Goal: Task Accomplishment & Management: Use online tool/utility

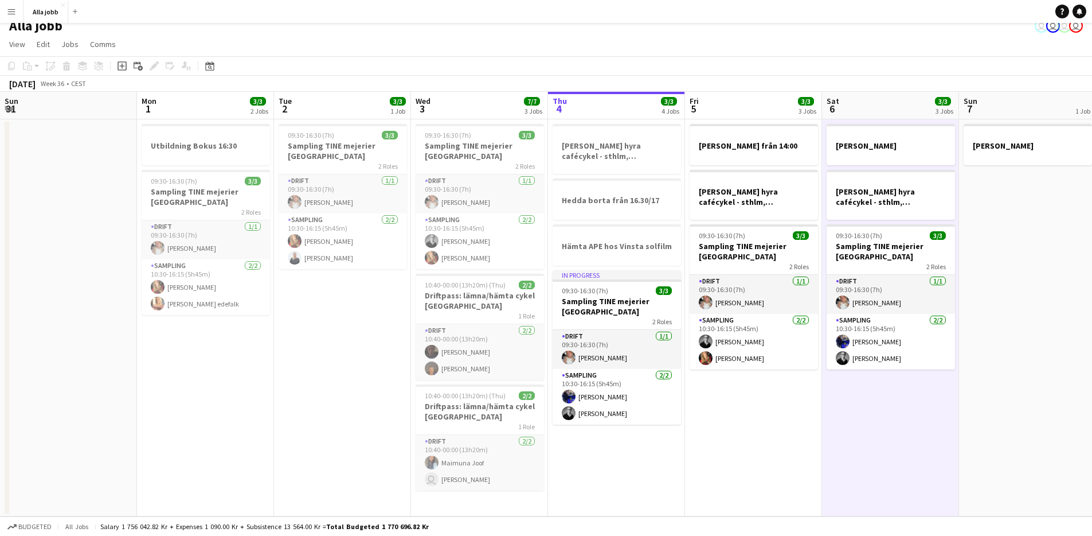
scroll to position [0, 329]
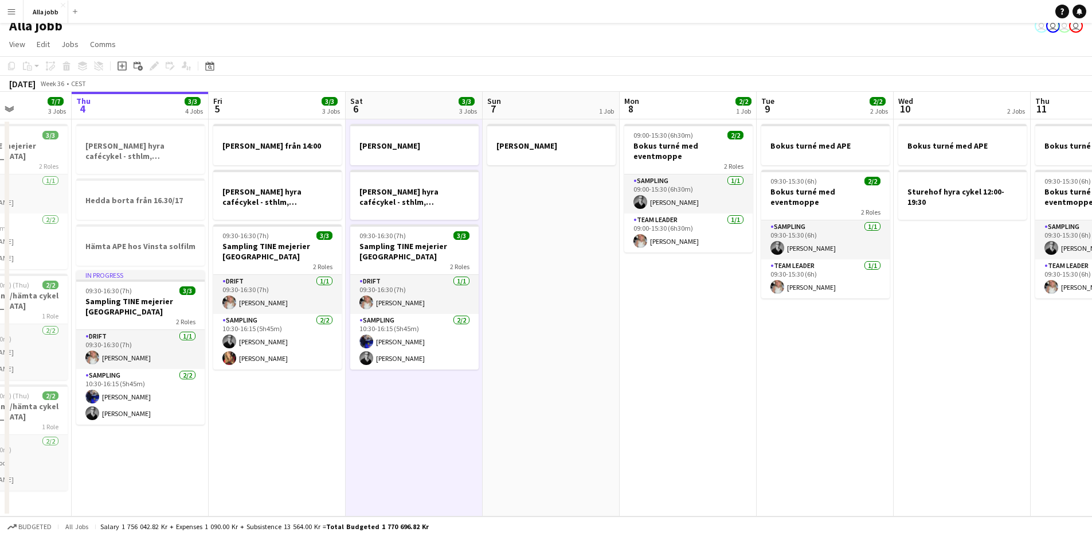
drag, startPoint x: 849, startPoint y: 283, endPoint x: 456, endPoint y: 294, distance: 393.5
click at [456, 294] on app-calendar-viewport "Sun 31 Mon 1 3/3 2 Jobs Tue 2 3/3 1 Job Wed 3 7/7 3 Jobs Thu 4 3/3 4 Jobs Fri 5…" at bounding box center [546, 304] width 1092 height 424
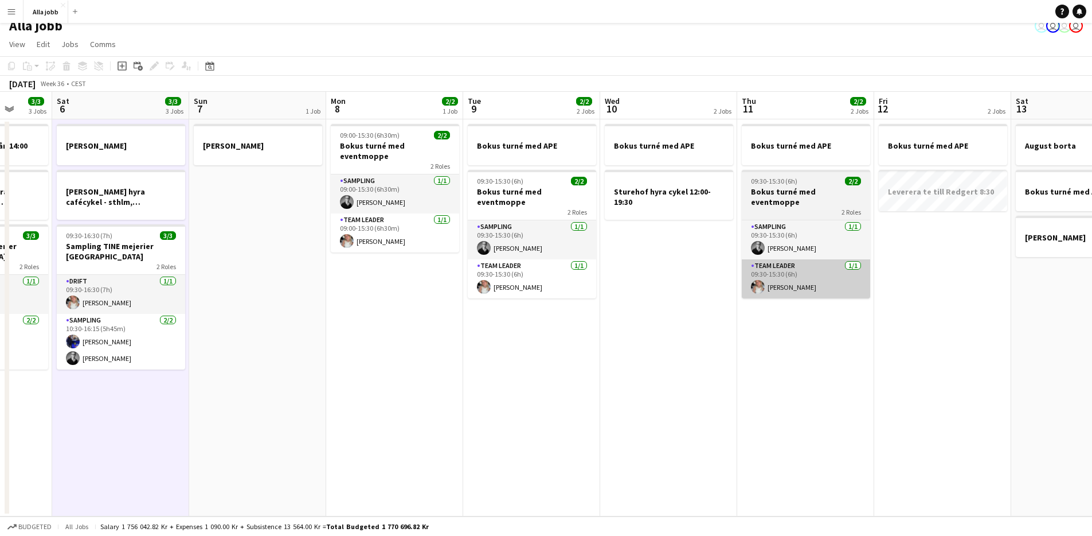
drag, startPoint x: 859, startPoint y: 270, endPoint x: 551, endPoint y: 267, distance: 307.9
click at [546, 275] on app-calendar-viewport "Wed 3 7/7 3 Jobs Thu 4 3/3 4 Jobs Fri 5 3/3 3 Jobs Sat 6 3/3 3 Jobs Sun 7 1 Job…" at bounding box center [546, 304] width 1092 height 424
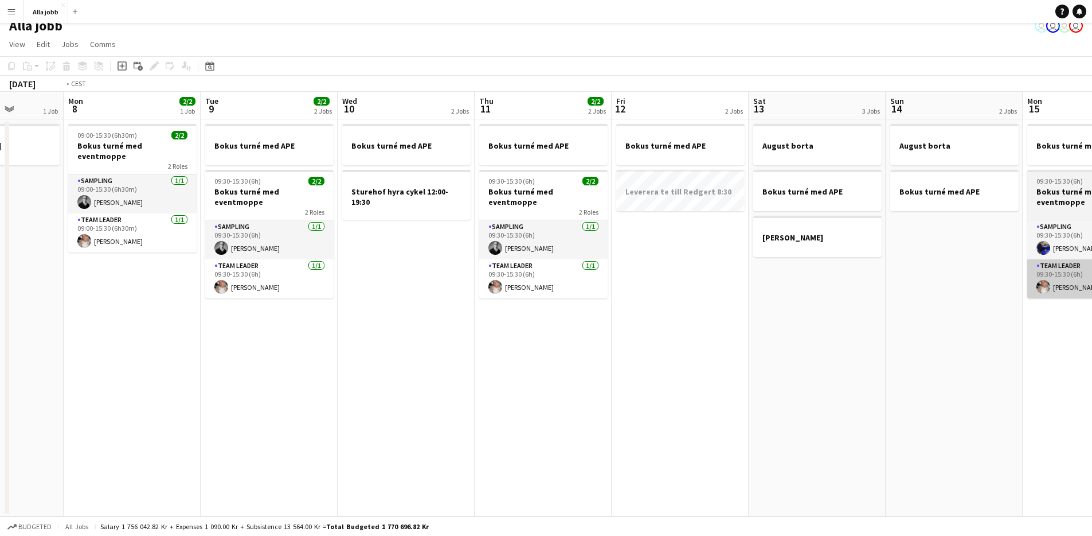
drag, startPoint x: 932, startPoint y: 305, endPoint x: 532, endPoint y: 249, distance: 404.1
click at [446, 268] on app-calendar-viewport "Fri 5 3/3 3 Jobs Sat 6 3/3 3 Jobs Sun 7 1 Job Mon 8 2/2 1 Job Tue 9 2/2 2 Jobs …" at bounding box center [546, 304] width 1092 height 424
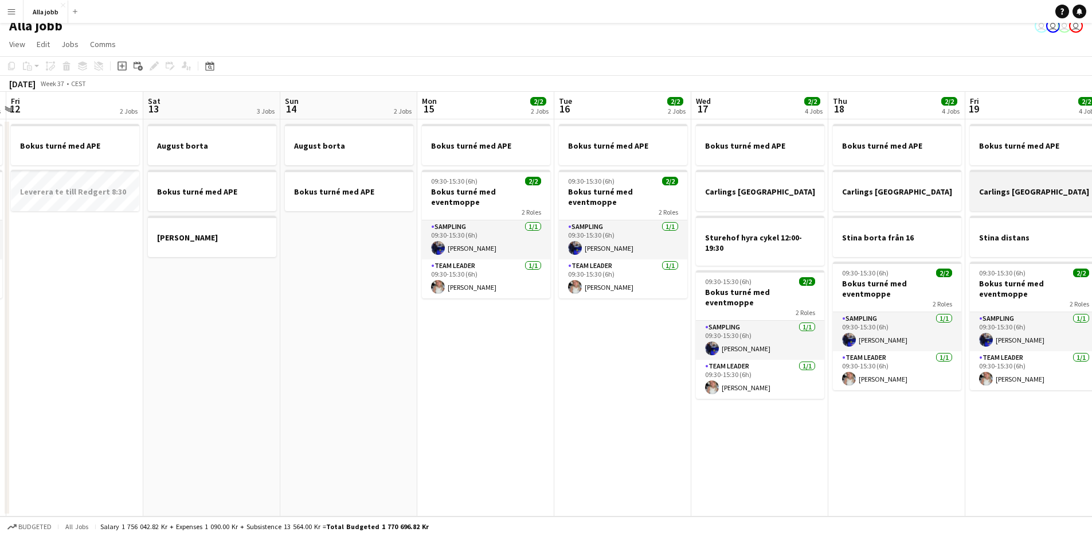
drag, startPoint x: 652, startPoint y: 249, endPoint x: 693, endPoint y: 189, distance: 72.5
click at [345, 220] on app-calendar-viewport "Tue 9 2/2 2 Jobs Wed 10 2 Jobs Thu 11 2/2 2 Jobs Fri 12 2 Jobs Sat 13 3 Jobs Su…" at bounding box center [546, 304] width 1092 height 424
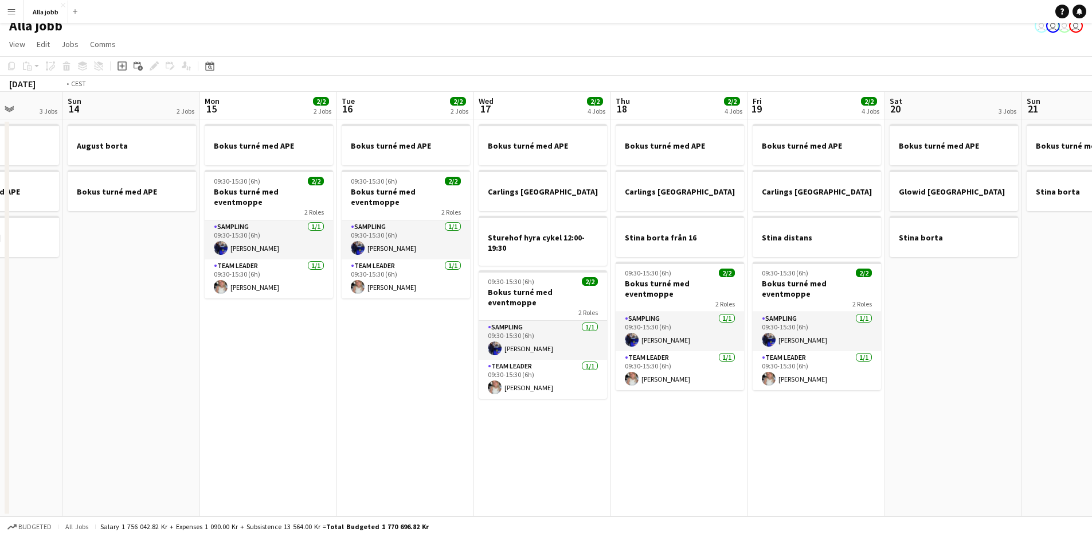
drag, startPoint x: 573, startPoint y: 206, endPoint x: 365, endPoint y: 223, distance: 208.8
click at [363, 224] on app-calendar-viewport "Thu 11 2/2 2 Jobs Fri 12 2 Jobs Sat 13 3 Jobs Sun 14 2 Jobs Mon 15 2/2 2 Jobs T…" at bounding box center [546, 304] width 1092 height 424
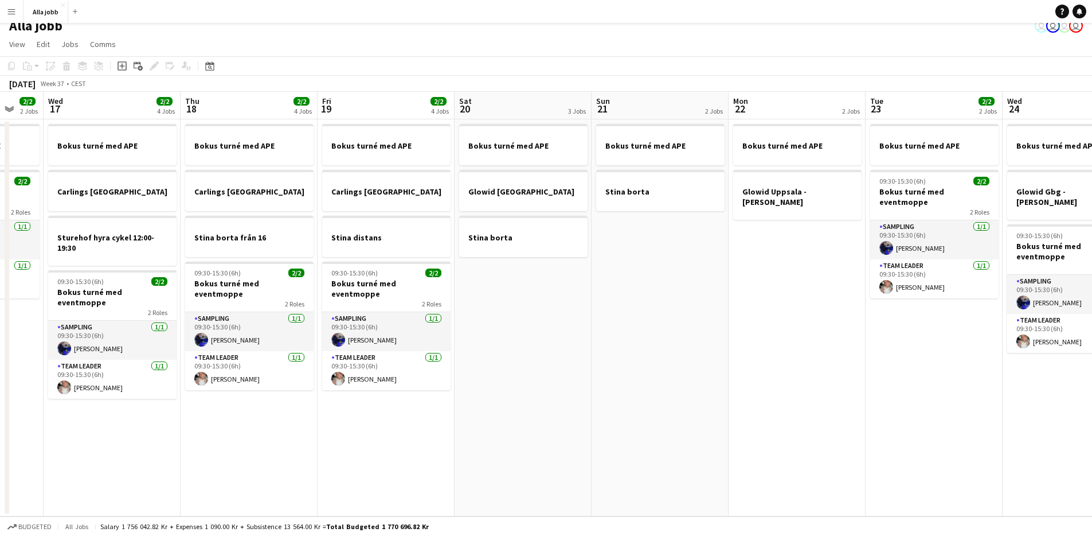
drag, startPoint x: 689, startPoint y: 197, endPoint x: 580, endPoint y: 221, distance: 111.1
click at [535, 232] on app-calendar-viewport "Sun 14 2 Jobs Mon 15 2/2 2 Jobs Tue 16 2/2 2 Jobs Wed 17 2/2 4 Jobs Thu 18 2/2 …" at bounding box center [546, 304] width 1092 height 424
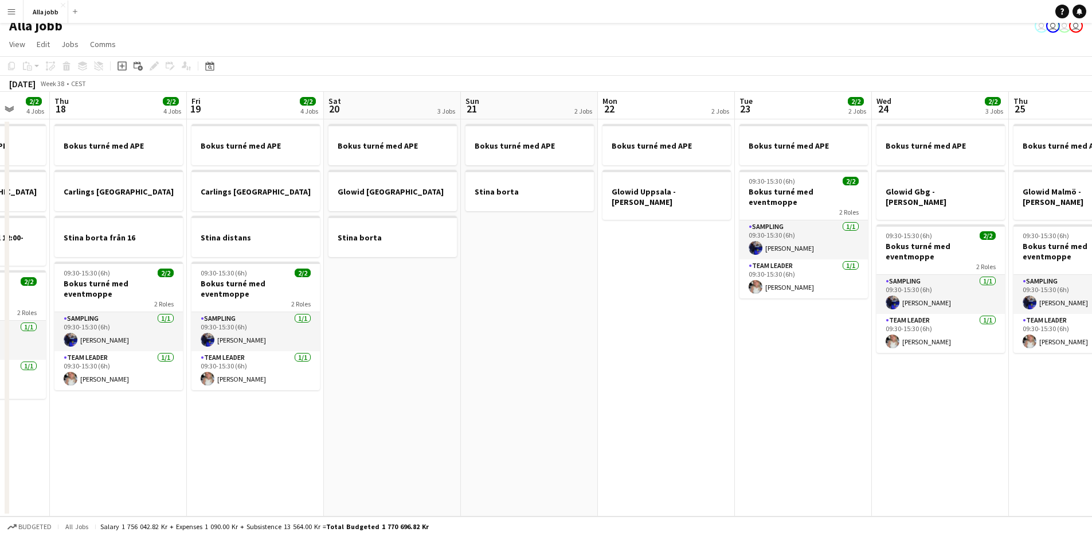
drag, startPoint x: 756, startPoint y: 214, endPoint x: 737, endPoint y: 232, distance: 26.0
click at [521, 260] on app-calendar-viewport "Mon 15 2/2 2 Jobs Tue 16 2/2 2 Jobs Wed 17 2/2 4 Jobs Thu 18 2/2 4 Jobs Fri 19 …" at bounding box center [546, 304] width 1092 height 424
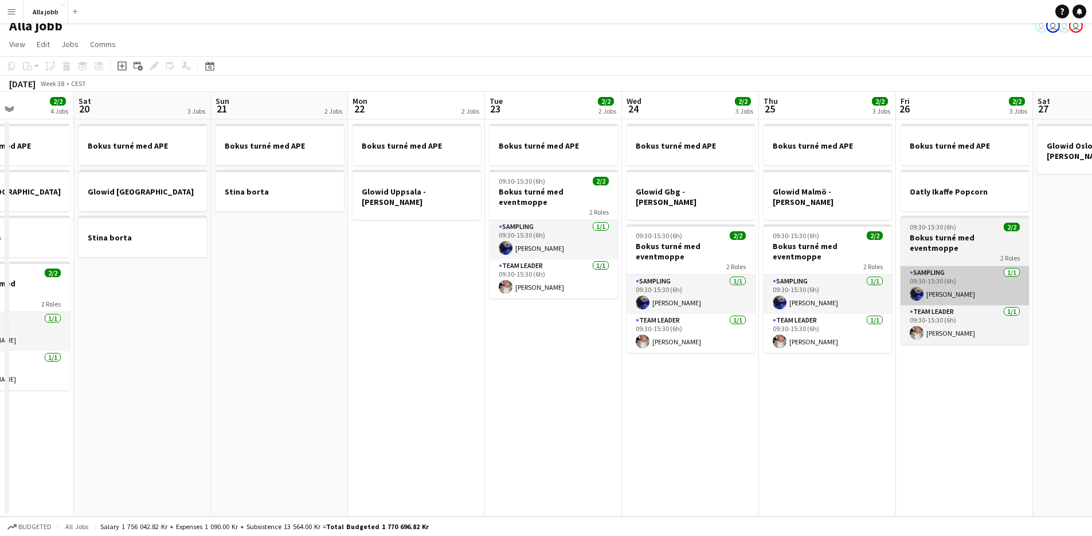
drag, startPoint x: 592, startPoint y: 291, endPoint x: 689, endPoint y: 263, distance: 101.5
click at [589, 292] on app-calendar-viewport "Wed 17 2/2 4 Jobs Thu 18 2/2 4 Jobs Fri 19 2/2 4 Jobs Sat 20 3 Jobs Sun 21 2 Jo…" at bounding box center [546, 304] width 1092 height 424
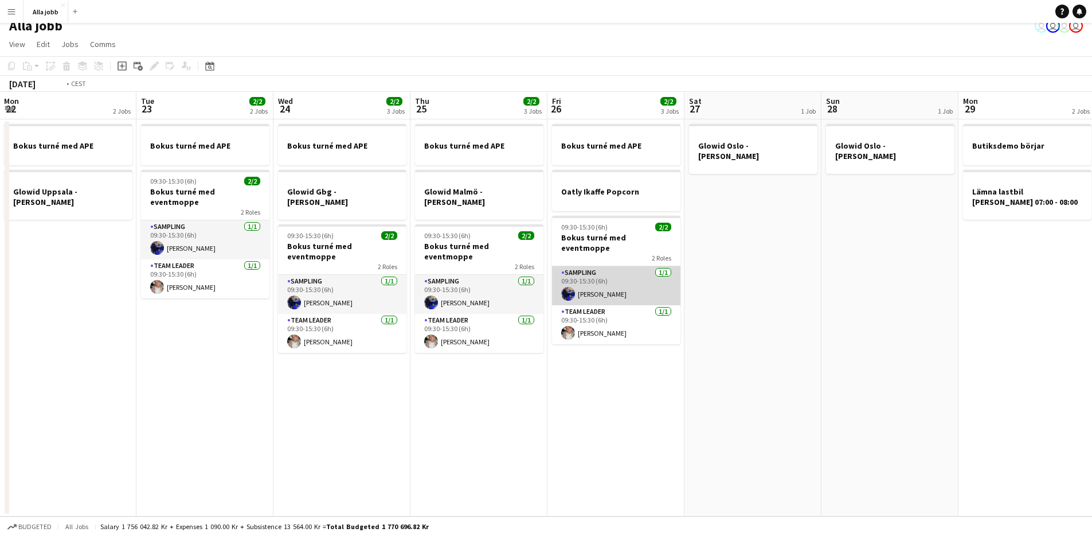
drag, startPoint x: 726, startPoint y: 261, endPoint x: 388, endPoint y: 286, distance: 338.7
click at [379, 290] on app-calendar-viewport "Fri 19 2/2 4 Jobs Sat 20 3 Jobs Sun 21 2 Jobs Mon 22 2 Jobs Tue 23 2/2 2 Jobs W…" at bounding box center [546, 304] width 1092 height 424
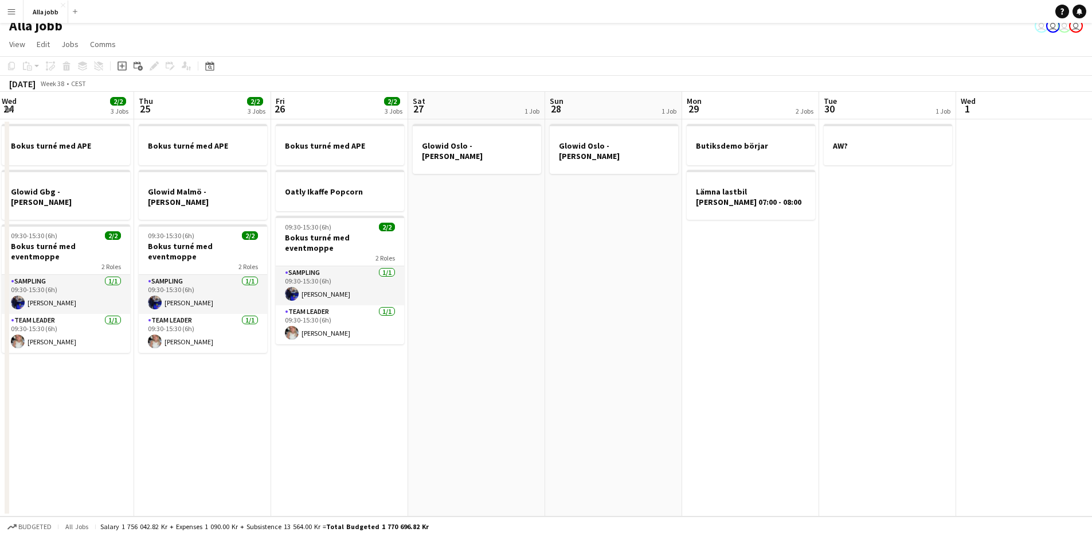
scroll to position [0, 352]
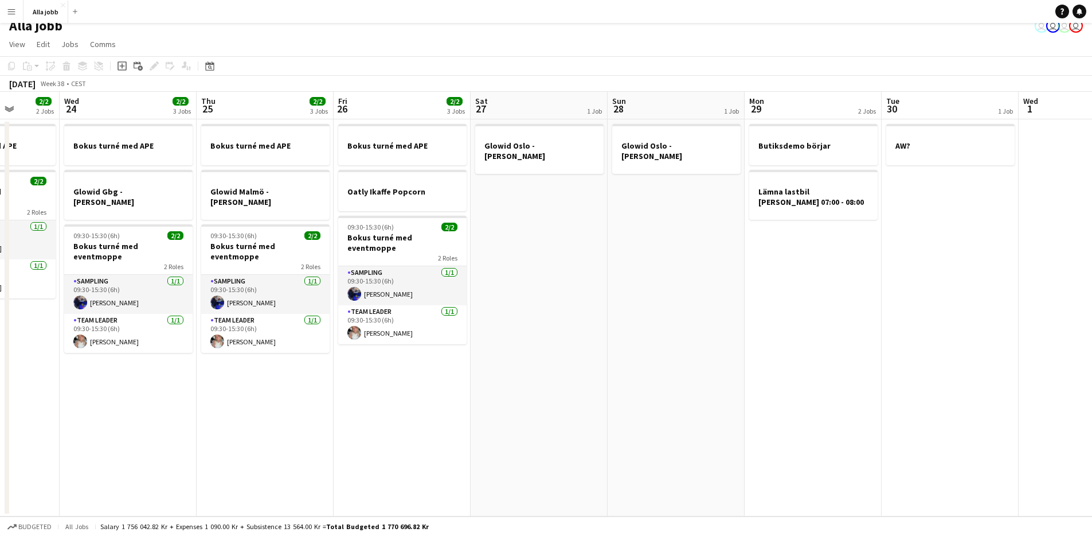
drag, startPoint x: 697, startPoint y: 276, endPoint x: 560, endPoint y: 302, distance: 139.4
click at [552, 309] on app-calendar-viewport "Sun 21 2 Jobs Mon 22 2 Jobs Tue 23 2/2 2 Jobs Wed 24 2/2 3 Jobs Thu 25 2/2 3 Jo…" at bounding box center [546, 304] width 1092 height 424
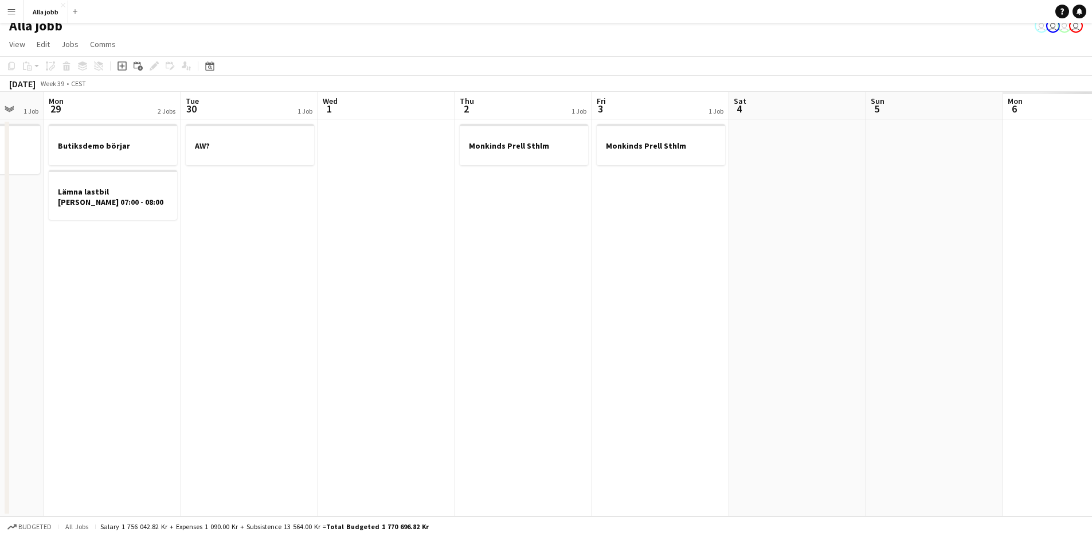
drag, startPoint x: 421, startPoint y: 291, endPoint x: 636, endPoint y: 269, distance: 216.2
click at [379, 306] on app-calendar-viewport "Fri 26 2/2 3 Jobs Sat 27 1 Job Sun 28 1 Job Mon 29 2 Jobs Tue 30 1 Job Wed 1 Th…" at bounding box center [546, 304] width 1092 height 424
drag, startPoint x: 743, startPoint y: 281, endPoint x: 540, endPoint y: 253, distance: 204.9
click at [382, 292] on app-calendar-viewport "Fri 26 2/2 3 Jobs Sat 27 1 Job Sun 28 1 Job Mon 29 2 Jobs Tue 30 1 Job Wed 1 Th…" at bounding box center [546, 304] width 1092 height 424
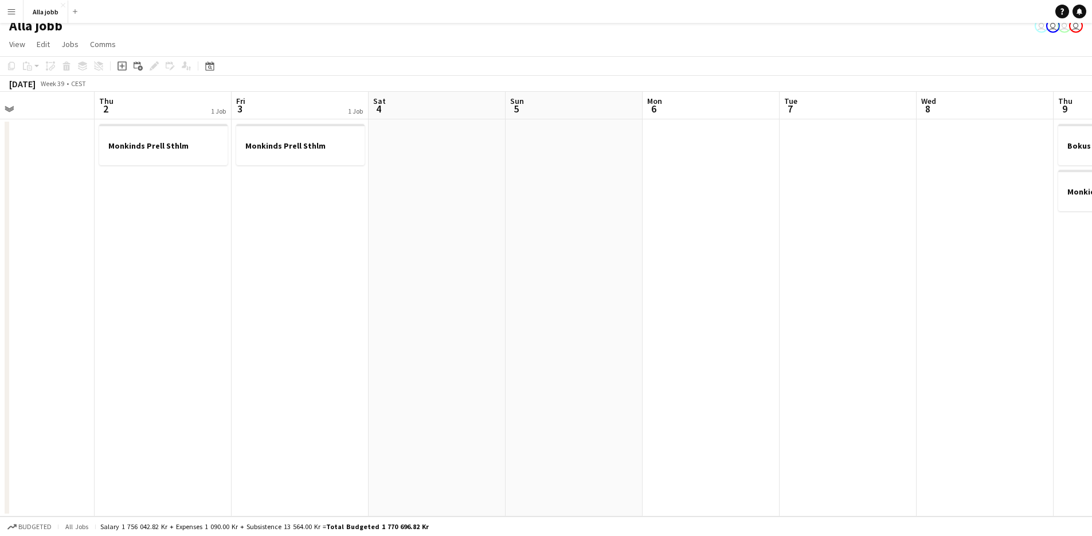
click at [221, 278] on app-calendar-viewport "Sun 28 1 Job Mon 29 2 Jobs Tue 30 1 Job Wed 1 Thu 2 1 Job Fri 3 1 Job Sat 4 Sun…" at bounding box center [546, 304] width 1092 height 424
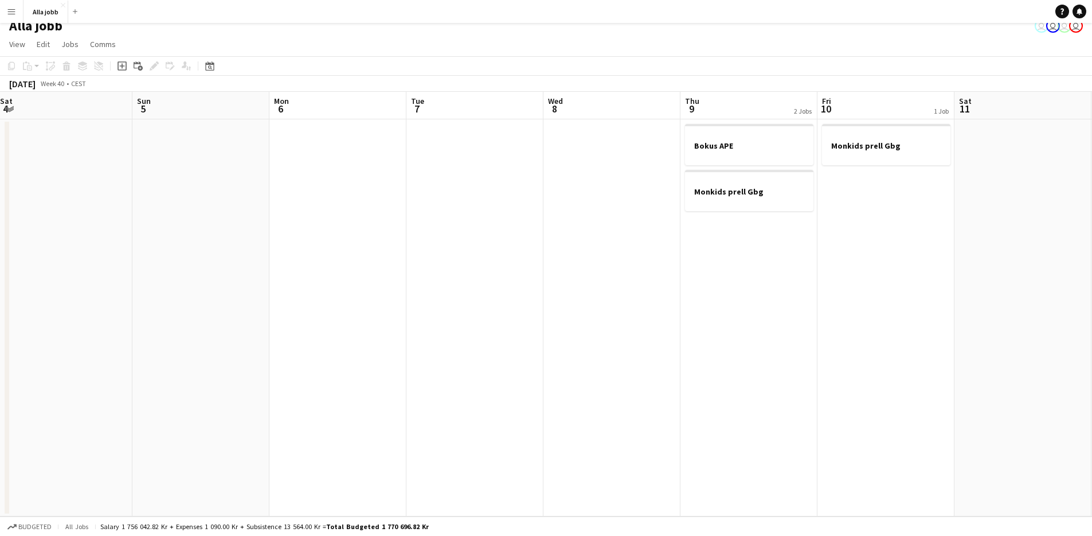
drag, startPoint x: 497, startPoint y: 242, endPoint x: 338, endPoint y: 276, distance: 162.5
click at [337, 277] on app-calendar-viewport "Wed 1 Thu 2 1 Job Fri 3 1 Job Sat 4 Sun 5 Mon 6 Tue 7 Wed 8 Thu 9 2 Jobs Fri 10…" at bounding box center [546, 304] width 1092 height 424
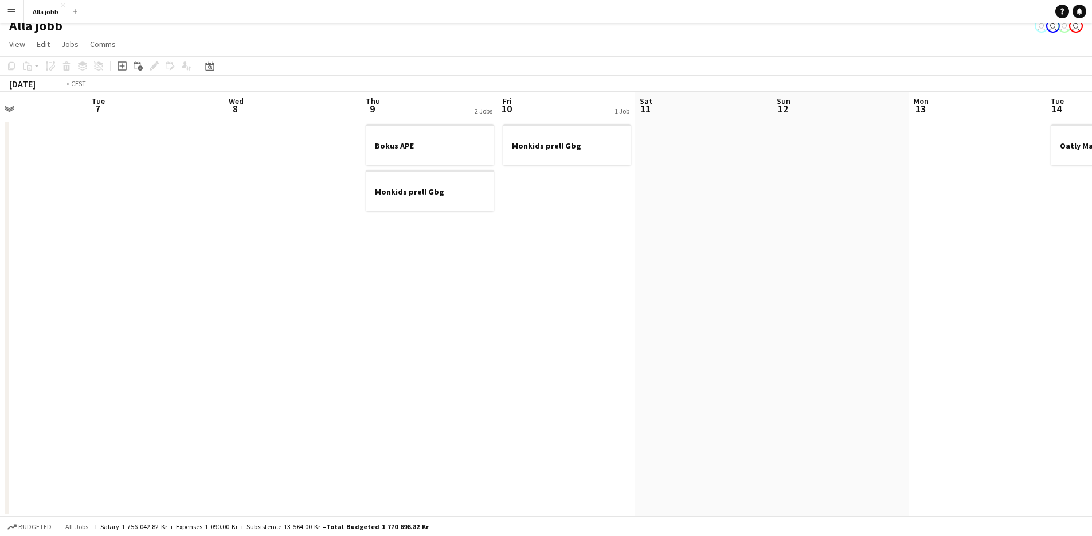
drag, startPoint x: 651, startPoint y: 353, endPoint x: 388, endPoint y: 372, distance: 263.9
click at [380, 374] on app-calendar-viewport "Fri 3 1 Job Sat 4 Sun 5 Mon 6 Tue 7 Wed 8 Thu 9 2 Jobs Fri 10 1 Job Sat 11 Sun …" at bounding box center [546, 304] width 1092 height 424
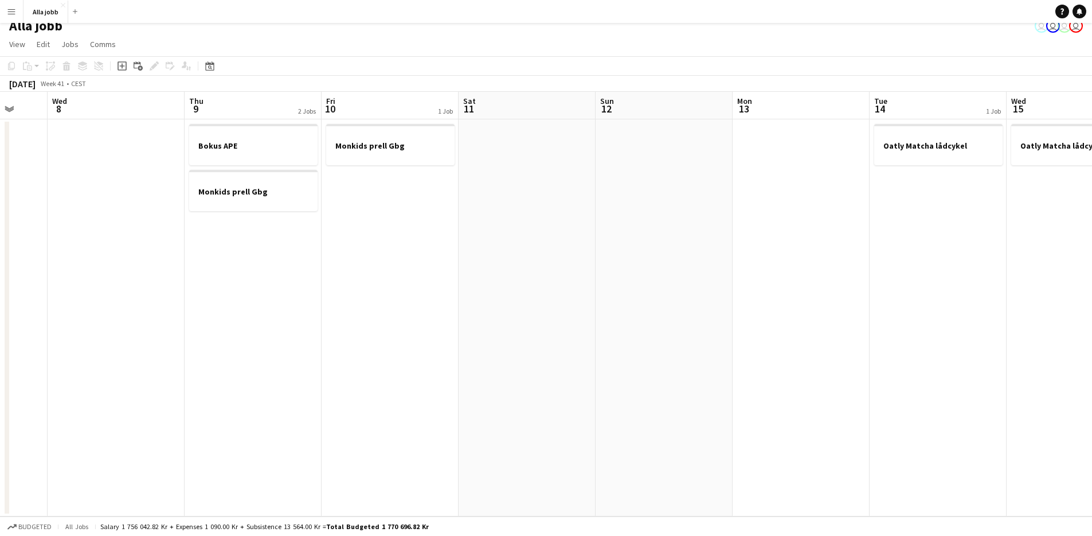
click at [388, 371] on app-date-cell "Monkids prell Gbg" at bounding box center [390, 317] width 137 height 397
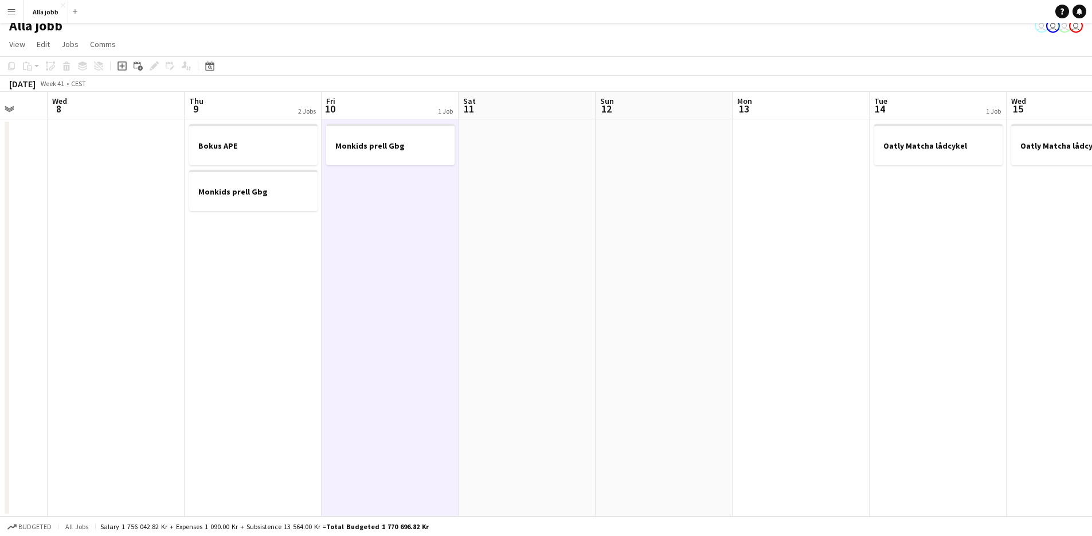
click at [263, 360] on app-date-cell "Bokus APE Monkids prell Gbg" at bounding box center [253, 317] width 137 height 397
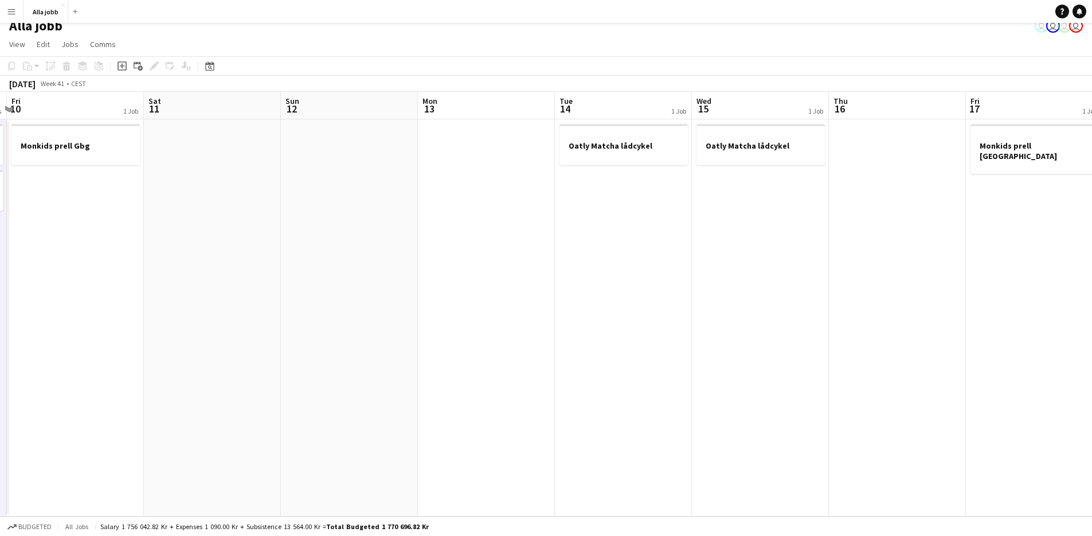
scroll to position [0, 436]
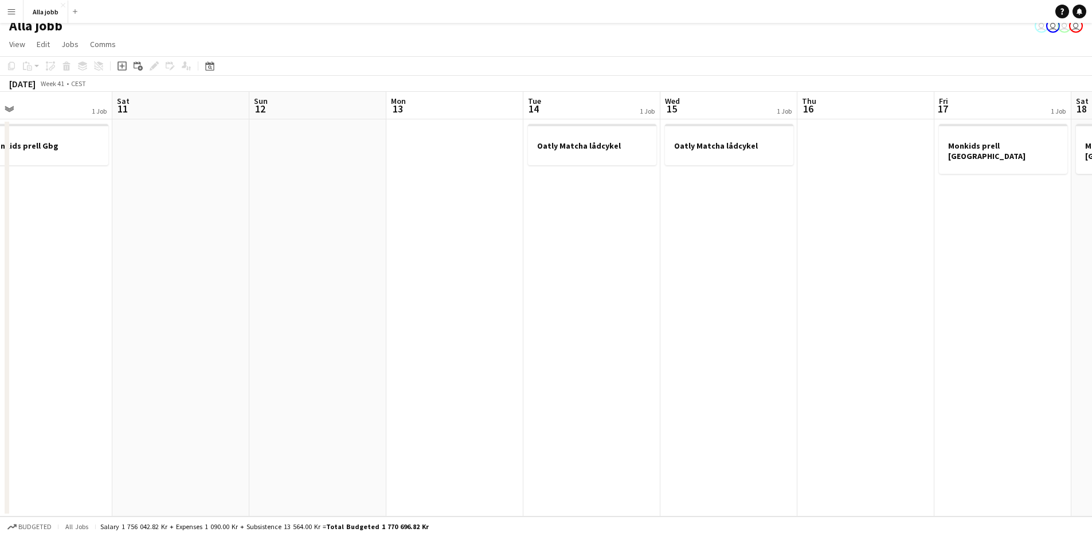
drag, startPoint x: 618, startPoint y: 350, endPoint x: 235, endPoint y: 427, distance: 390.6
click at [230, 428] on app-calendar-viewport "Tue 7 Wed 8 Thu 9 2 Jobs Fri 10 1 Job Sat 11 Sun 12 Mon 13 Tue 14 1 Job Wed 15 …" at bounding box center [546, 304] width 1092 height 424
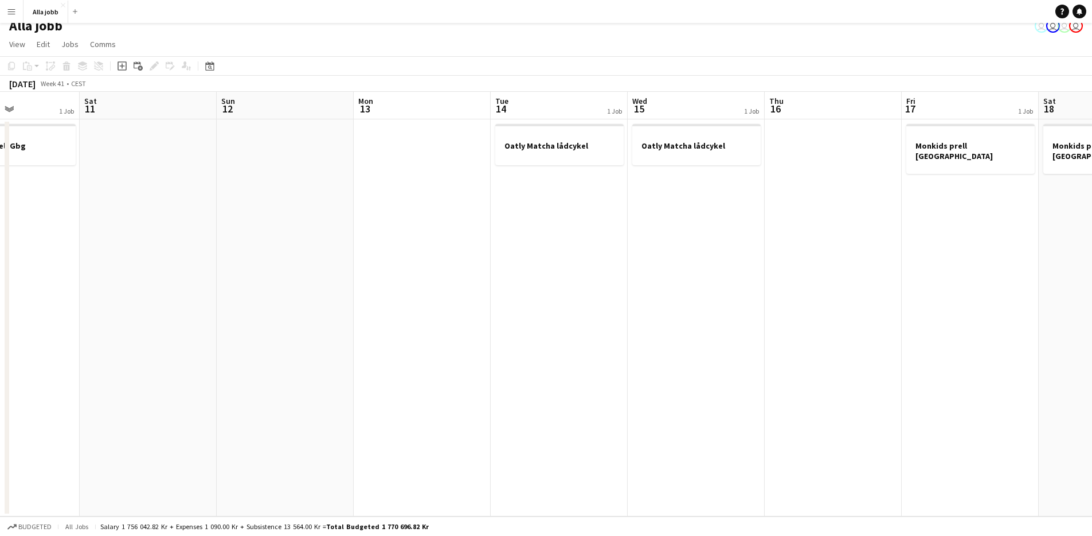
drag, startPoint x: 304, startPoint y: 295, endPoint x: 736, endPoint y: 267, distance: 432.7
click at [733, 267] on app-calendar-viewport "Wed 8 Thu 9 2 Jobs Fri 10 1 Job Sat 11 Sun 12 Mon 13 Tue 14 1 Job Wed 15 1 Job …" at bounding box center [546, 304] width 1092 height 424
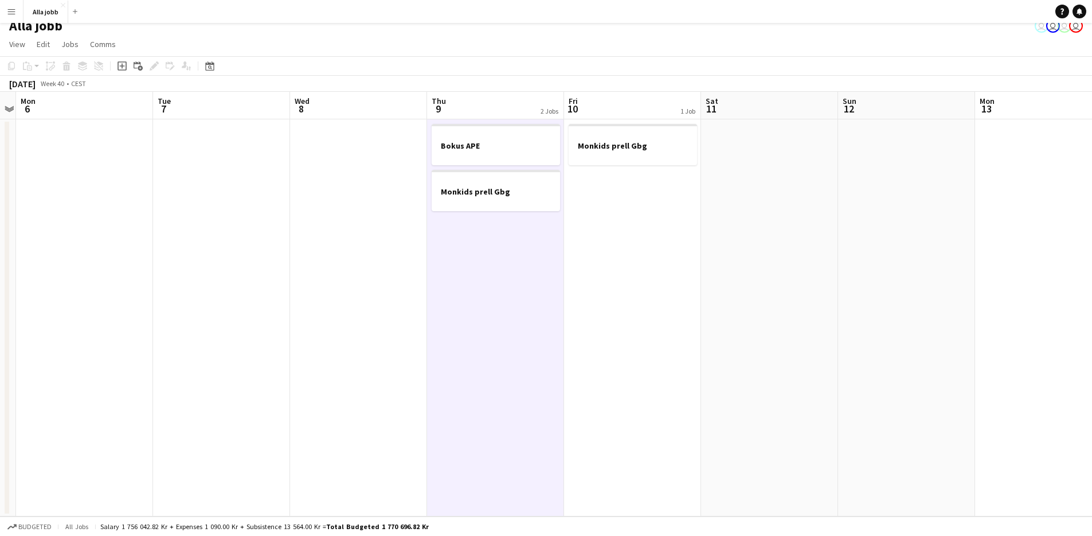
drag, startPoint x: 578, startPoint y: 299, endPoint x: 713, endPoint y: 302, distance: 135.4
click at [713, 302] on app-calendar-viewport "Sat 4 Sun 5 Mon 6 Tue 7 Wed 8 Thu 9 2 Jobs Fri 10 1 Job Sat 11 Sun 12 Mon 13 Tu…" at bounding box center [546, 304] width 1092 height 424
click at [635, 304] on app-date-cell "Monkids prell Gbg" at bounding box center [633, 317] width 137 height 397
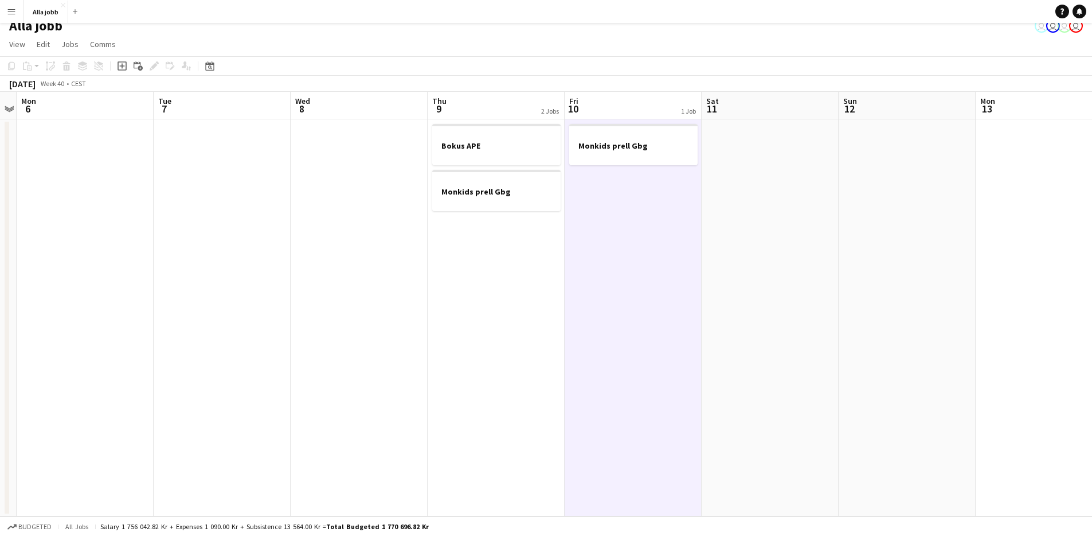
click at [490, 299] on app-date-cell "Bokus APE Monkids prell Gbg" at bounding box center [496, 317] width 137 height 397
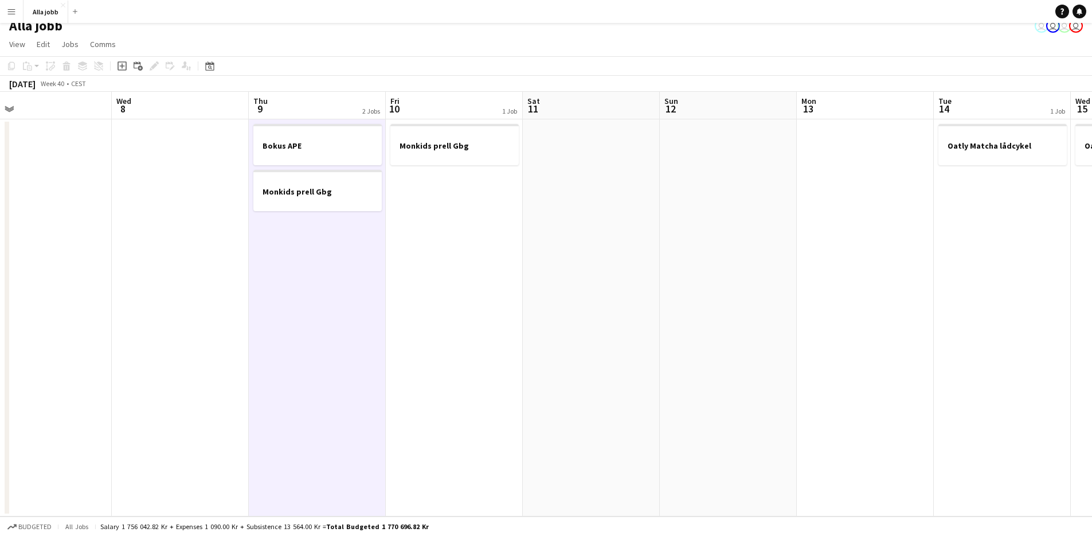
drag, startPoint x: 824, startPoint y: 271, endPoint x: 348, endPoint y: 255, distance: 476.2
click at [346, 256] on app-calendar-viewport "Sun 5 Mon 6 Tue 7 Wed 8 Thu 9 2 Jobs Fri 10 1 Job Sat 11 Sun 12 Mon 13 Tue 14 1…" at bounding box center [546, 304] width 1092 height 424
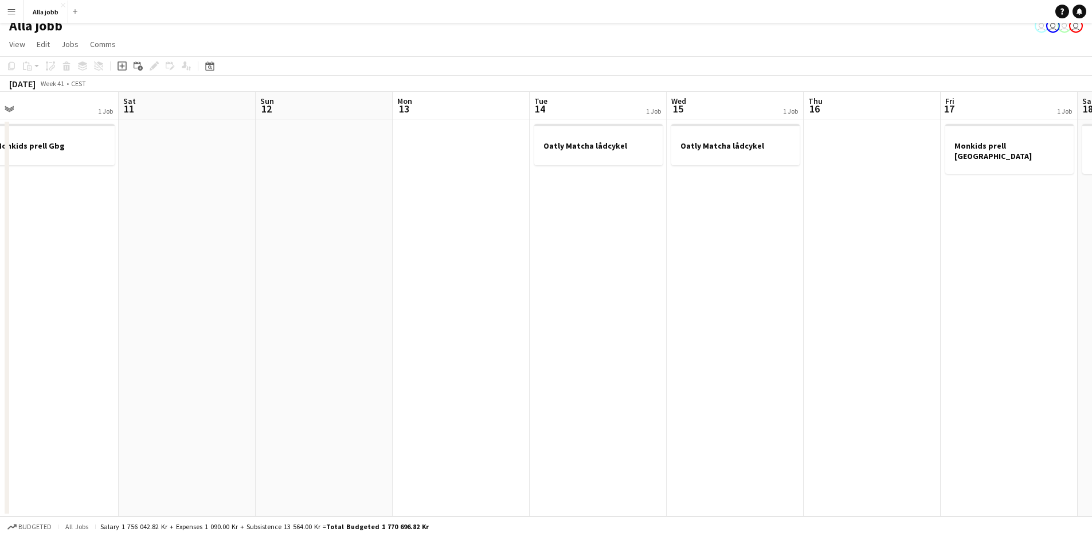
drag, startPoint x: 666, startPoint y: 271, endPoint x: 442, endPoint y: 241, distance: 226.1
click at [442, 242] on app-calendar-viewport "Tue 7 Wed 8 Thu 9 2 Jobs Fri 10 1 Job Sat 11 Sun 12 Mon 13 Tue 14 1 Job Wed 15 …" at bounding box center [546, 304] width 1092 height 424
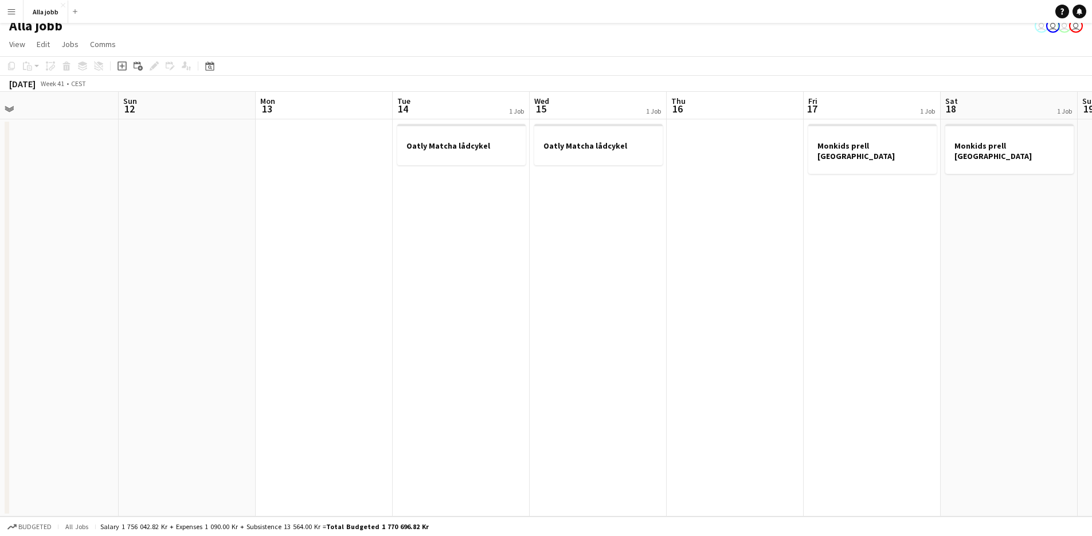
scroll to position [0, 441]
click at [442, 238] on app-date-cell "Oatly Matcha lådcykel" at bounding box center [449, 317] width 137 height 397
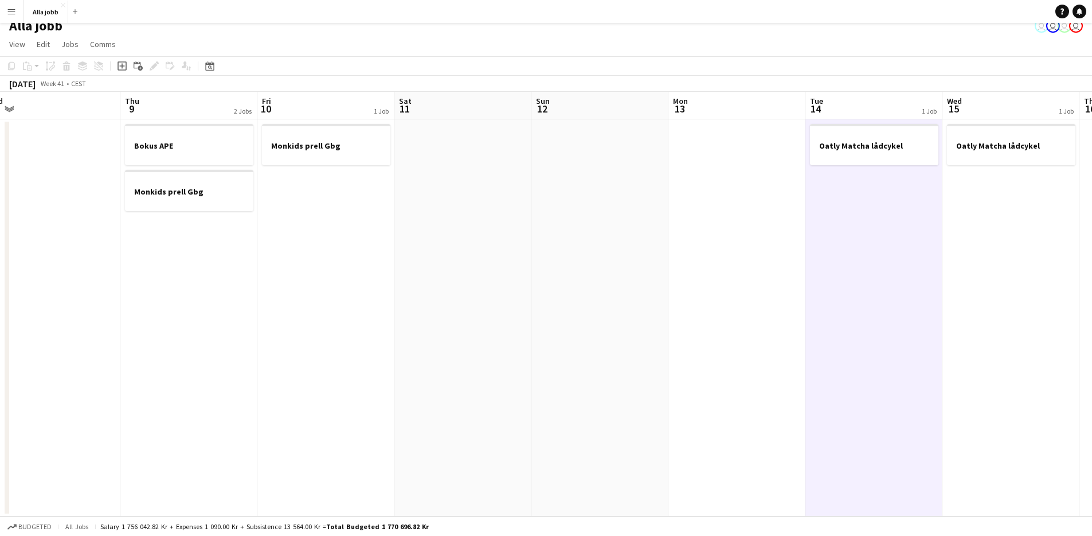
scroll to position [0, 296]
drag, startPoint x: 350, startPoint y: 230, endPoint x: 762, endPoint y: 262, distance: 412.4
click at [762, 262] on app-calendar-viewport "Mon 6 Tue 7 Wed 8 Thu 9 2 Jobs Fri 10 1 Job Sat 11 Sun 12 Mon 13 Tue 14 1 Job W…" at bounding box center [546, 304] width 1092 height 424
click at [893, 359] on app-date-cell "Oatly Matcha lådcykel" at bounding box center [869, 317] width 137 height 397
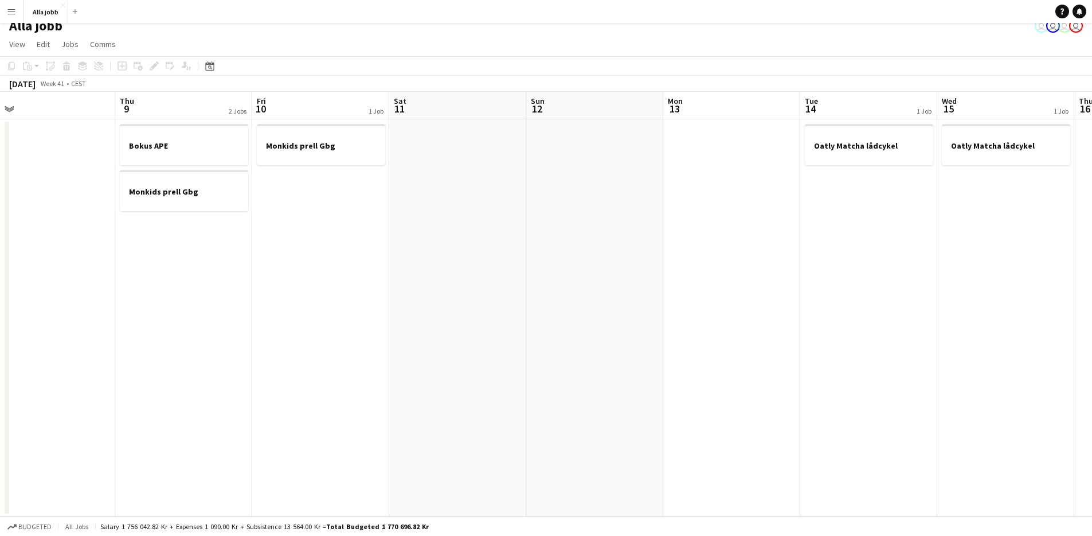
click at [891, 360] on app-date-cell "Oatly Matcha lådcykel" at bounding box center [869, 317] width 137 height 397
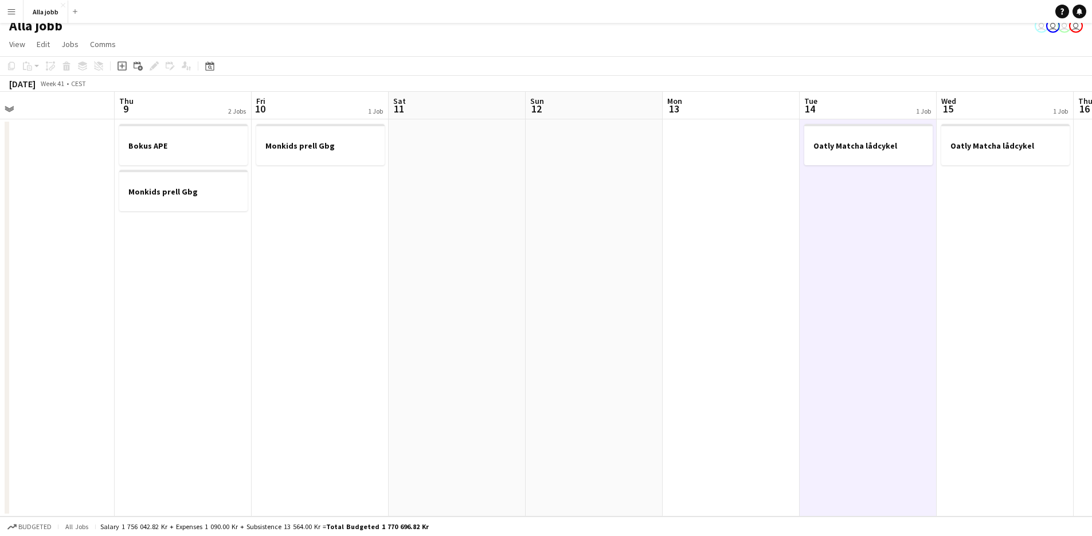
click at [799, 358] on app-date-cell at bounding box center [731, 317] width 137 height 397
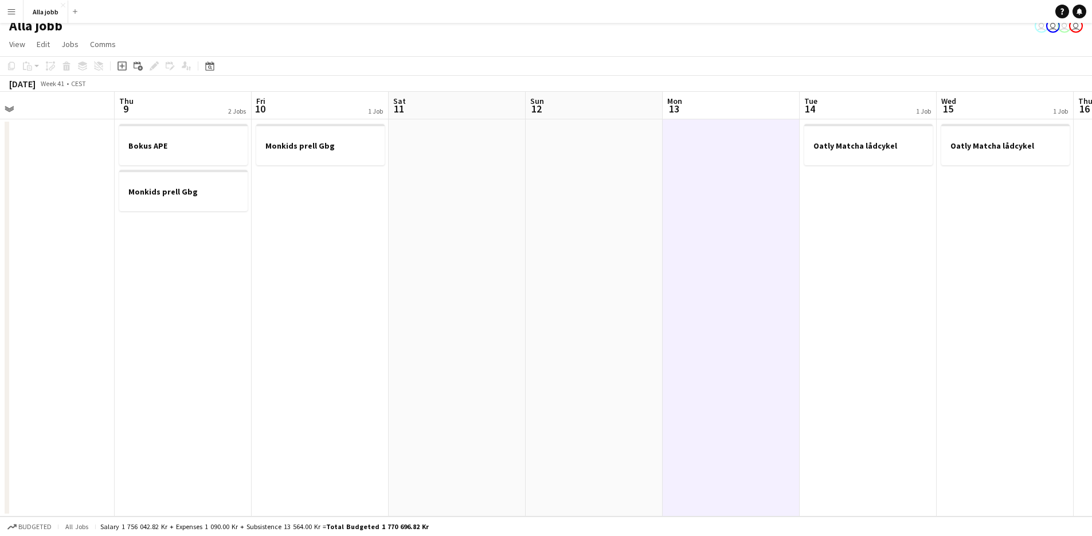
click at [887, 362] on app-date-cell "Oatly Matcha lådcykel" at bounding box center [868, 317] width 137 height 397
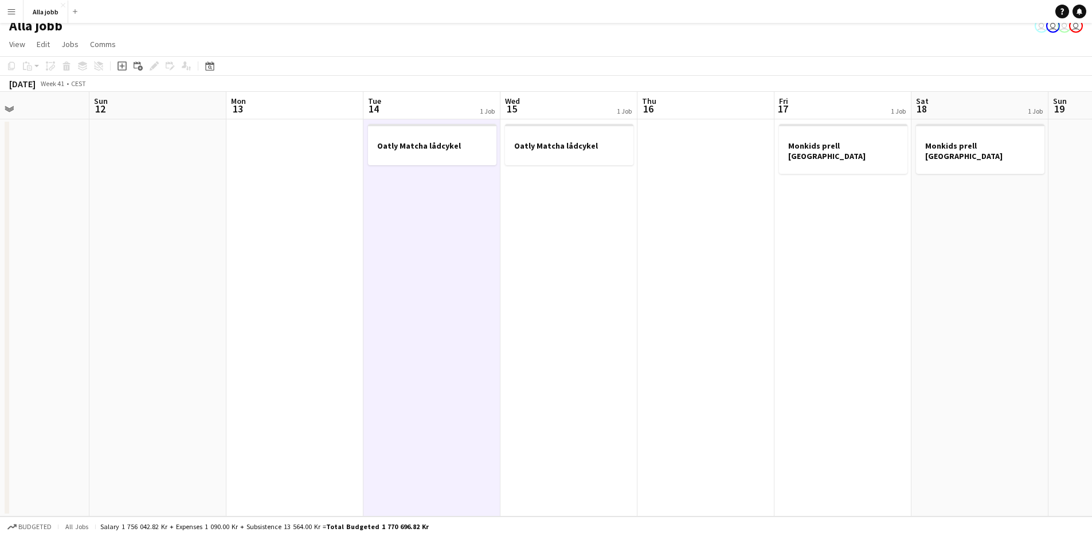
drag, startPoint x: 866, startPoint y: 335, endPoint x: 430, endPoint y: 397, distance: 440.1
click at [431, 398] on app-calendar-viewport "Wed 8 Thu 9 2 Jobs Fri 10 1 Job Sat 11 Sun 12 Mon 13 Tue 14 1 Job Wed 15 1 Job …" at bounding box center [546, 304] width 1092 height 424
click at [505, 307] on app-date-cell "Oatly Matcha lådcykel" at bounding box center [568, 317] width 137 height 397
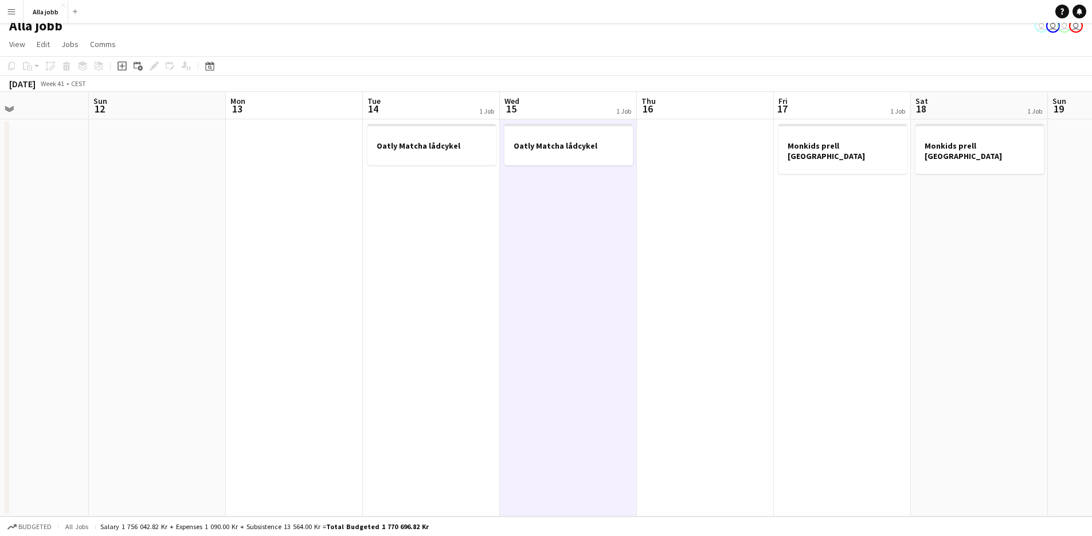
click at [435, 287] on app-date-cell "Oatly Matcha lådcykel" at bounding box center [431, 317] width 137 height 397
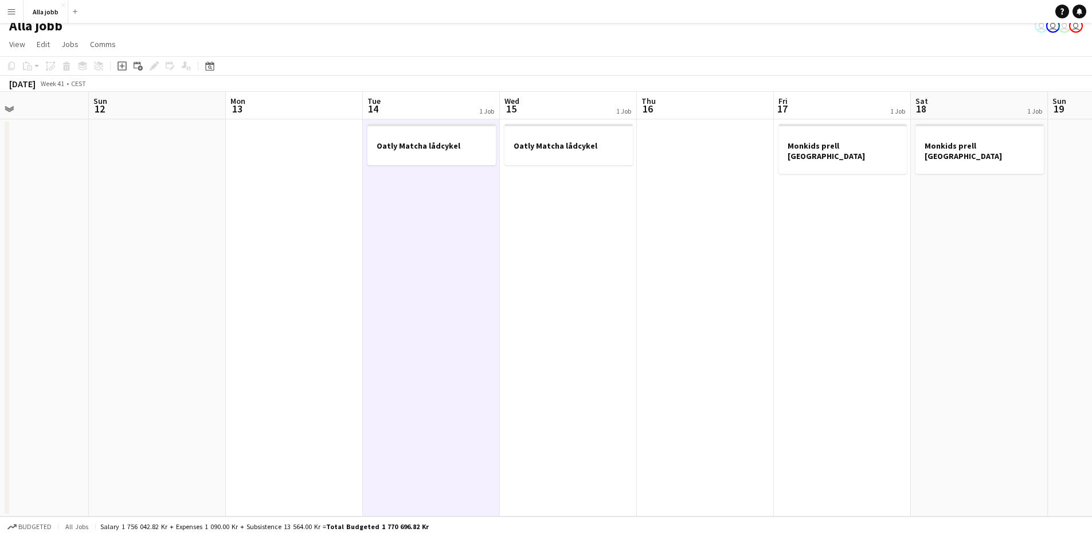
click at [559, 239] on app-date-cell "Oatly Matcha lådcykel" at bounding box center [568, 317] width 137 height 397
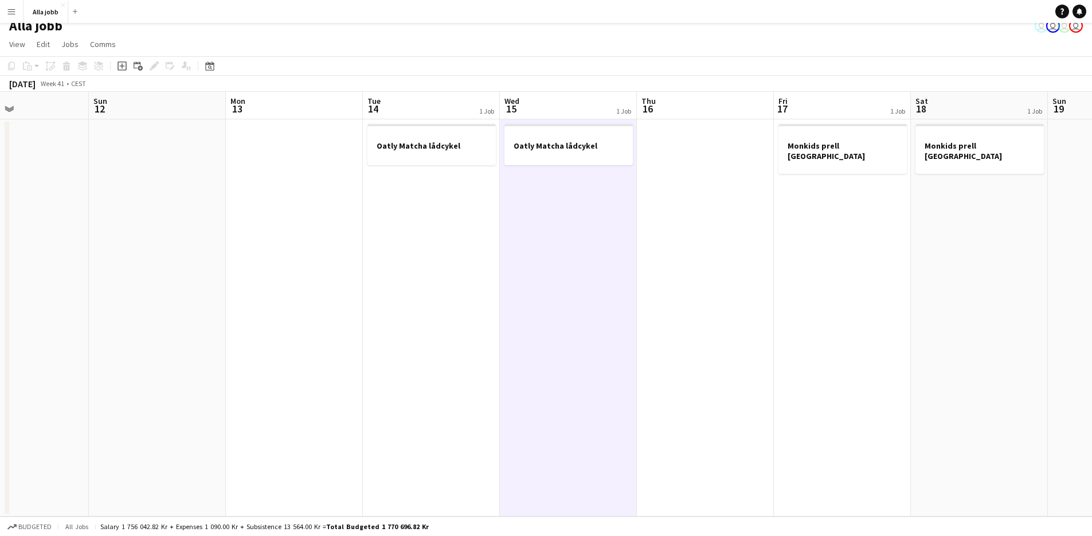
click at [659, 217] on app-date-cell at bounding box center [705, 317] width 137 height 397
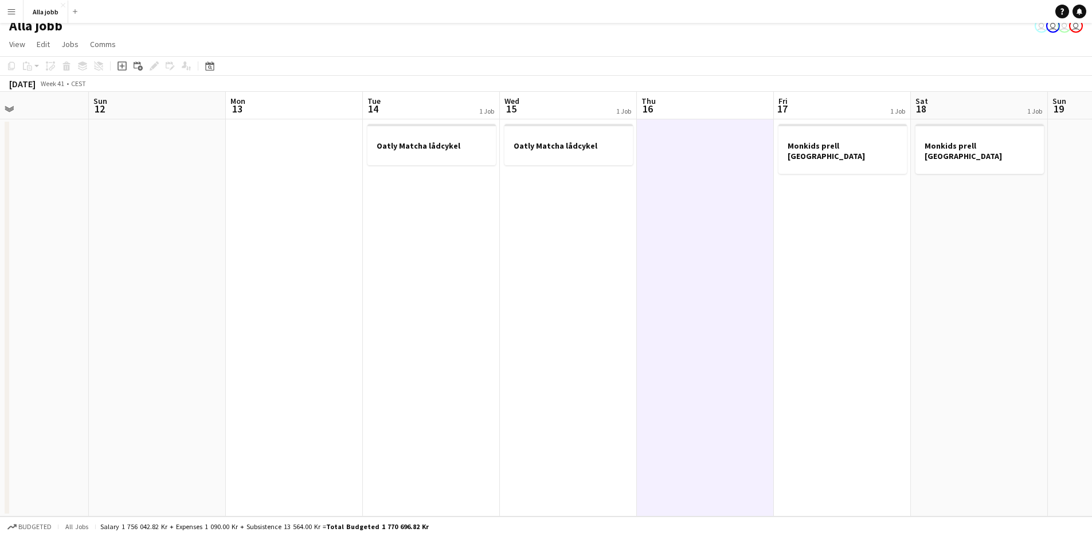
click at [858, 221] on app-date-cell "Monkids prell [GEOGRAPHIC_DATA]" at bounding box center [842, 317] width 137 height 397
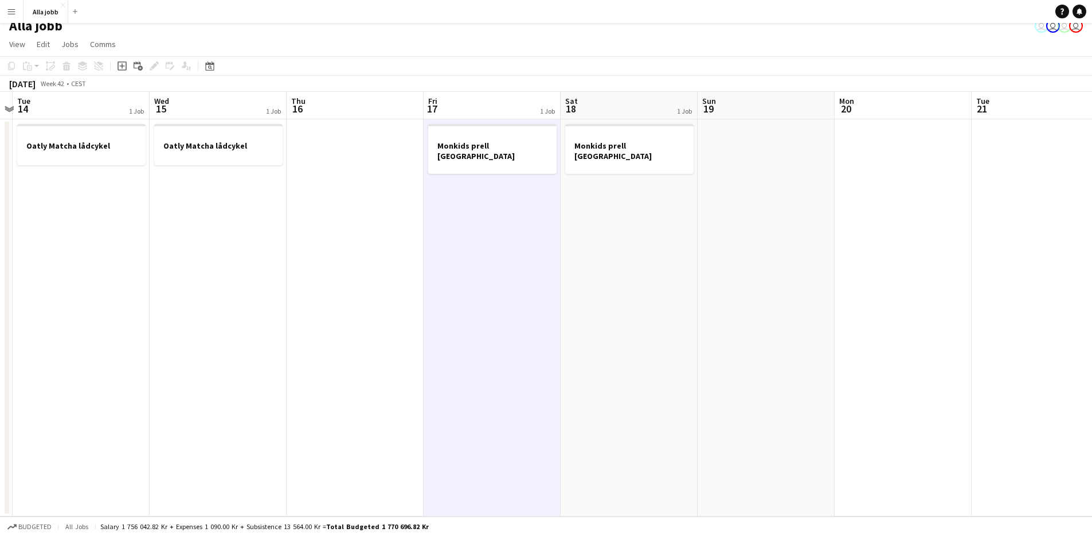
scroll to position [0, 411]
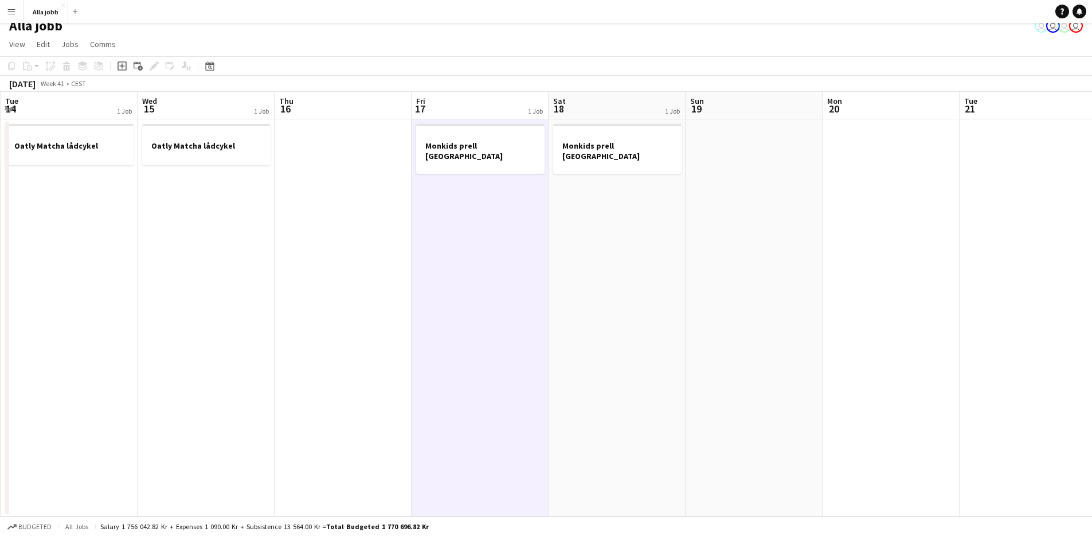
drag, startPoint x: 686, startPoint y: 247, endPoint x: 502, endPoint y: 271, distance: 185.6
click at [502, 271] on app-calendar-viewport "Sat 11 Sun 12 Mon 13 Tue 14 1 Job Wed 15 1 Job Thu 16 Fri 17 1 Job Sat 18 1 Job…" at bounding box center [546, 304] width 1092 height 424
